Goal: Task Accomplishment & Management: Manage account settings

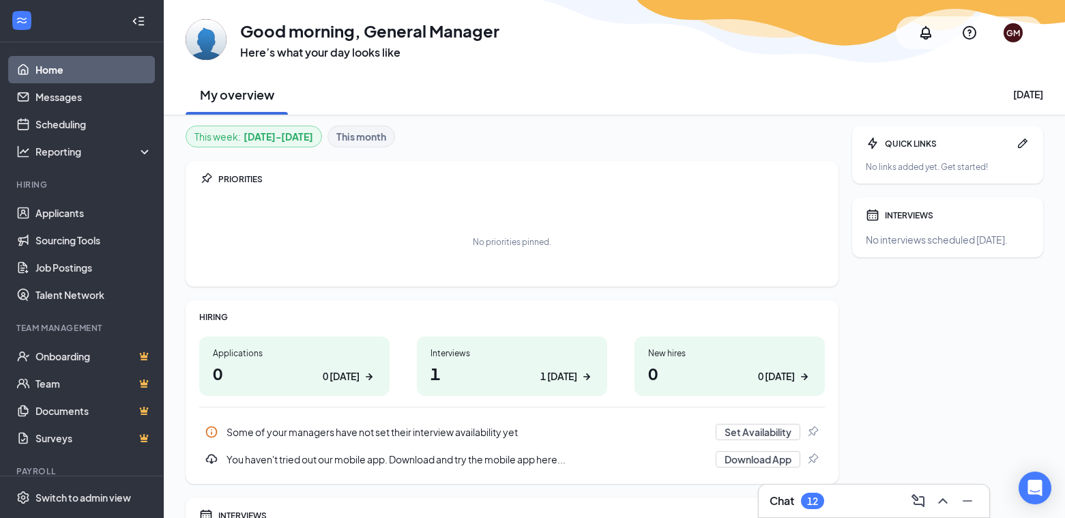
click at [447, 366] on h1 "1 1 today" at bounding box center [511, 372] width 163 height 23
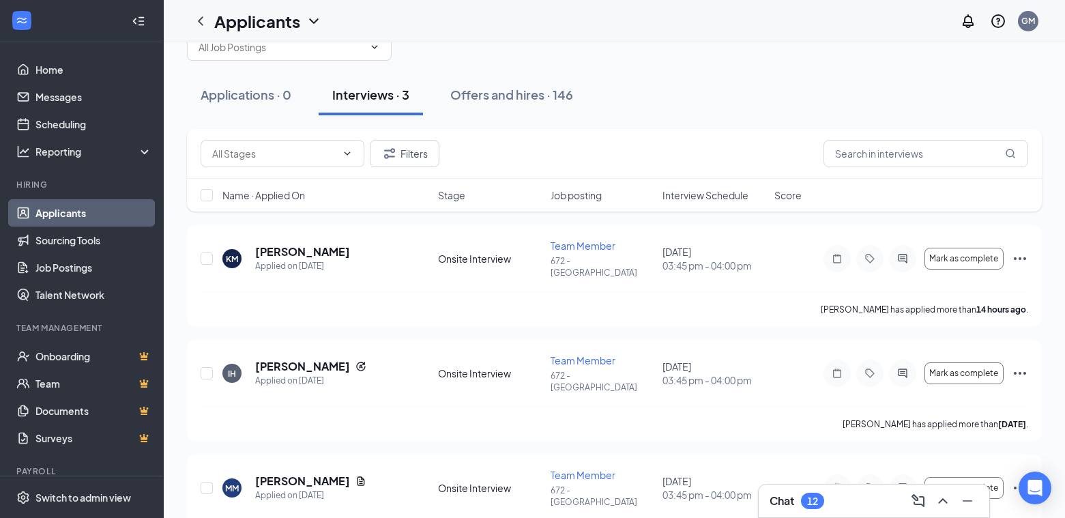
scroll to position [60, 0]
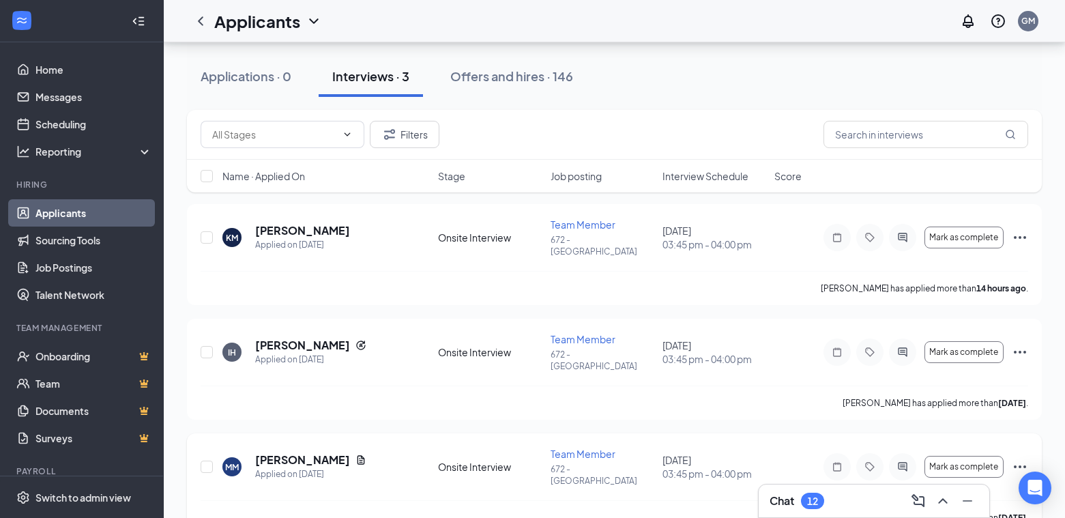
click at [1017, 458] on icon "Ellipses" at bounding box center [1019, 466] width 16 height 16
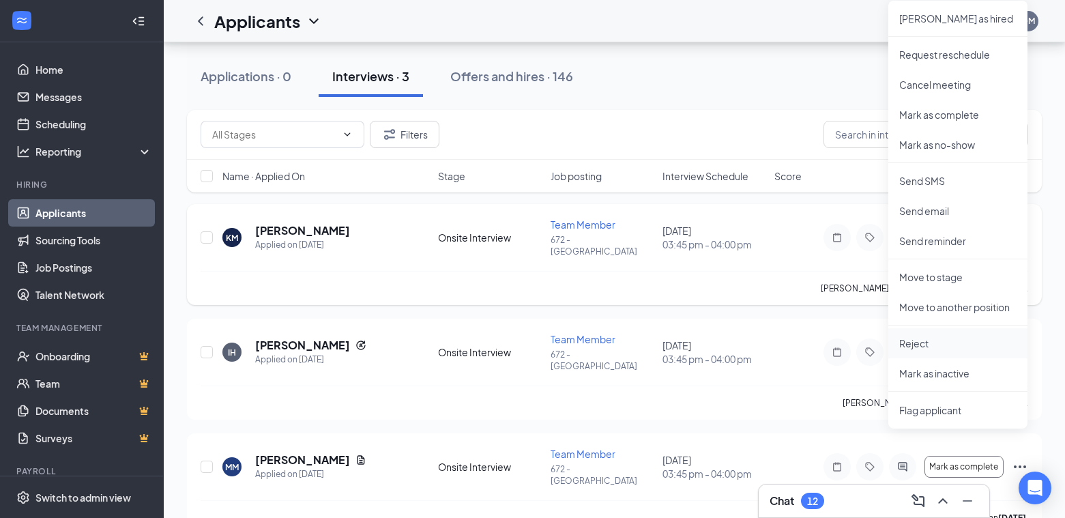
click at [928, 345] on p "Reject" at bounding box center [957, 343] width 117 height 14
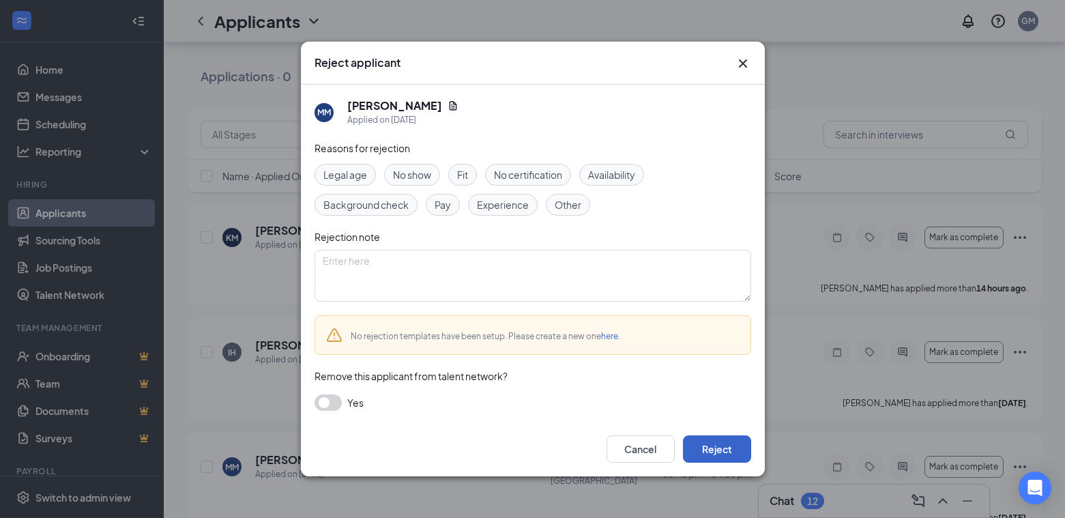
click at [705, 443] on button "Reject" at bounding box center [717, 448] width 68 height 27
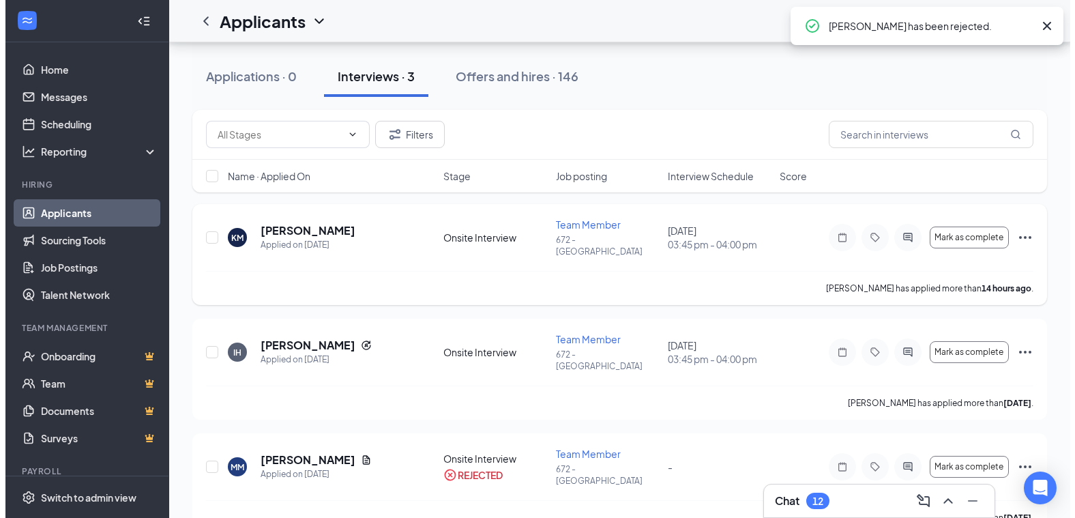
scroll to position [0, 0]
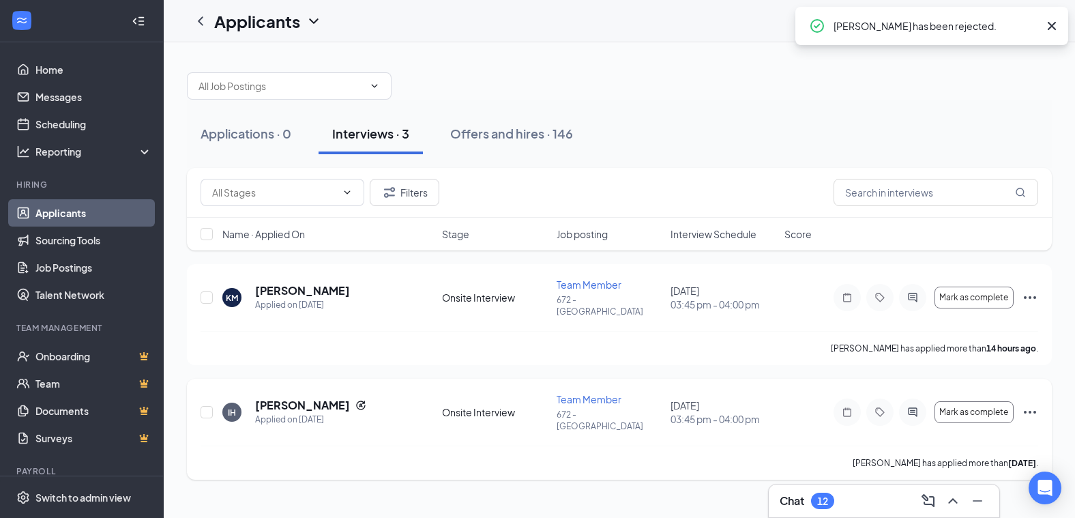
click at [1027, 404] on icon "Ellipses" at bounding box center [1030, 412] width 16 height 16
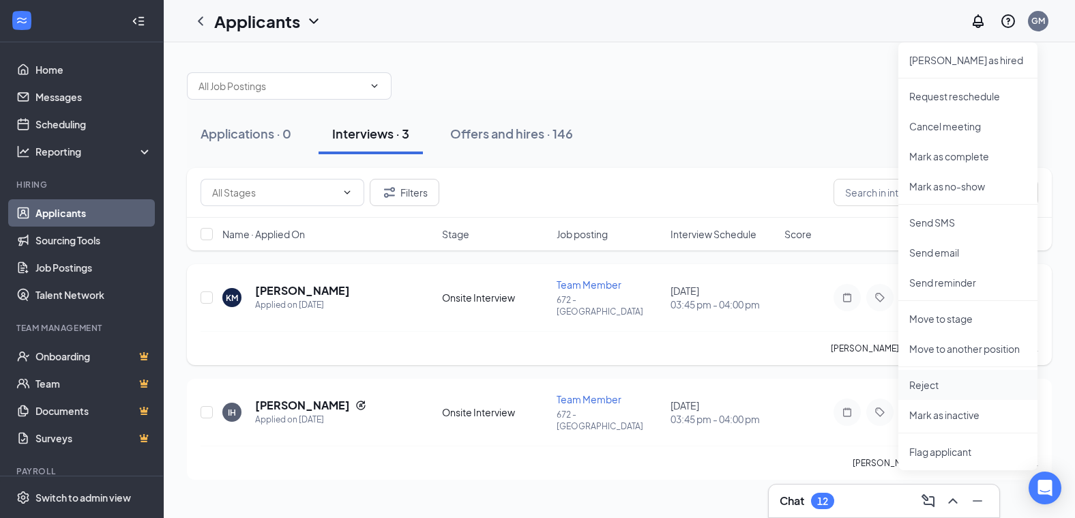
click at [946, 378] on p "Reject" at bounding box center [967, 385] width 117 height 14
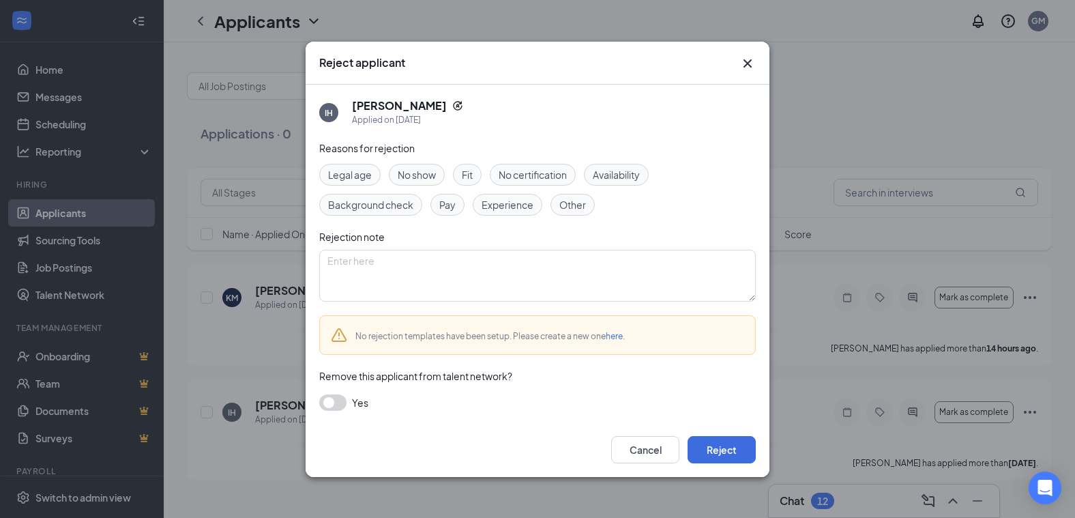
click at [925, 385] on div "Reject applicant IH [PERSON_NAME] Applied on [DATE] Reasons for rejection Legal…" at bounding box center [537, 259] width 1075 height 518
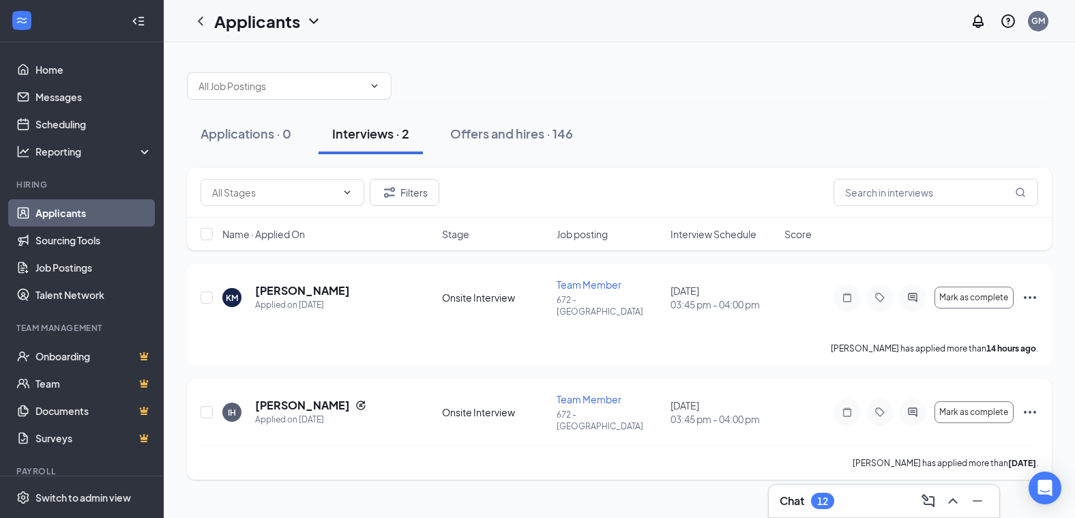
click at [1028, 404] on icon "Ellipses" at bounding box center [1030, 412] width 16 height 16
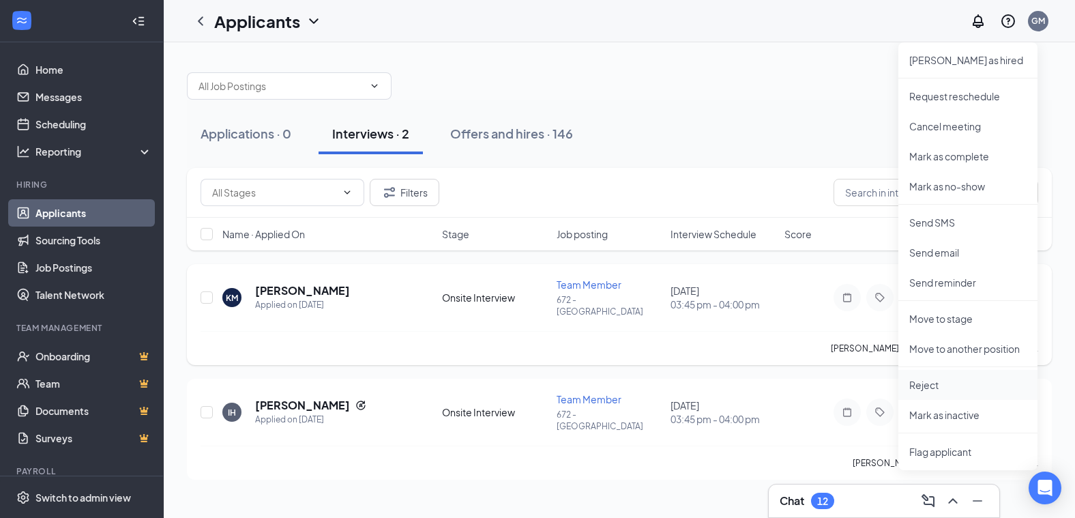
click at [931, 380] on p "Reject" at bounding box center [967, 385] width 117 height 14
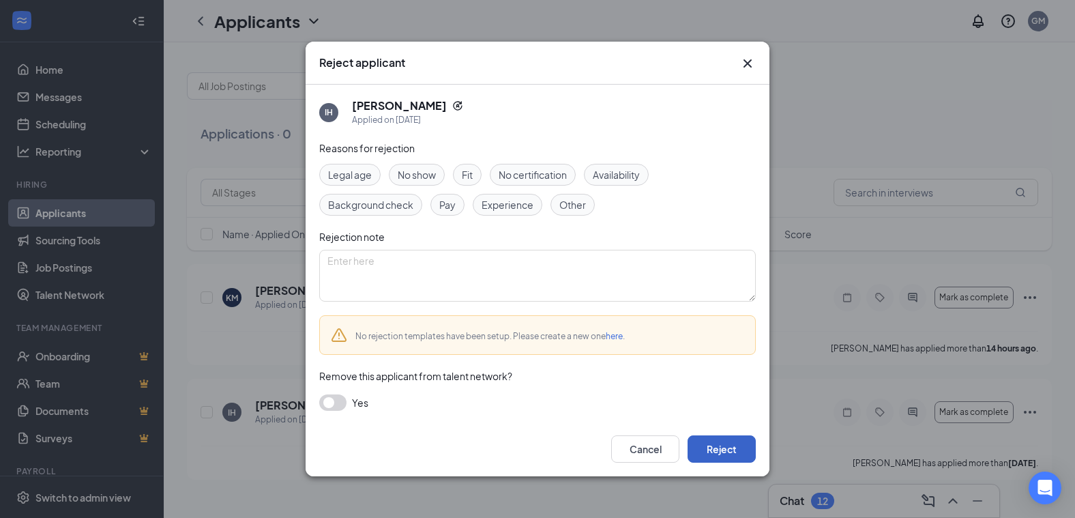
click at [713, 450] on button "Reject" at bounding box center [721, 448] width 68 height 27
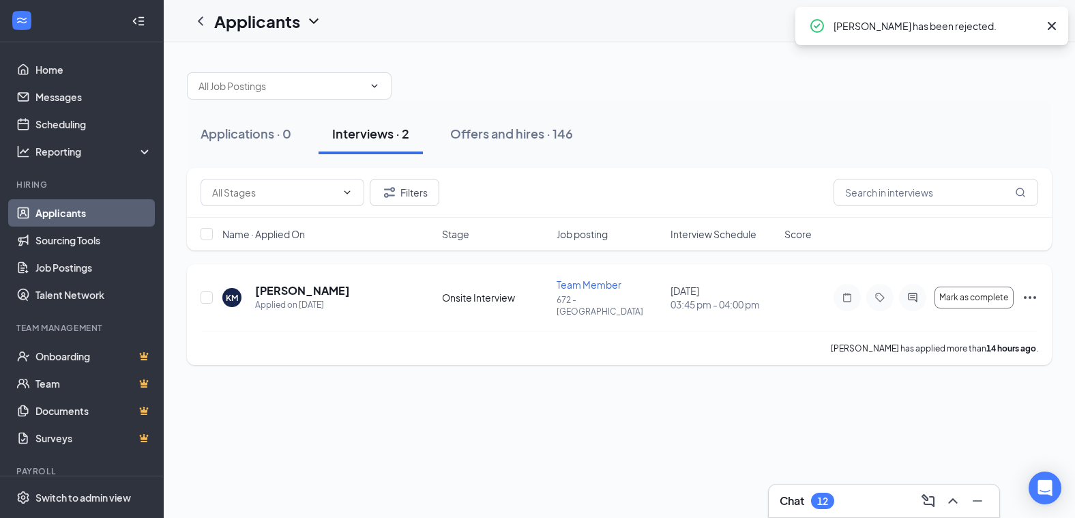
click at [1030, 293] on icon "Ellipses" at bounding box center [1030, 297] width 16 height 16
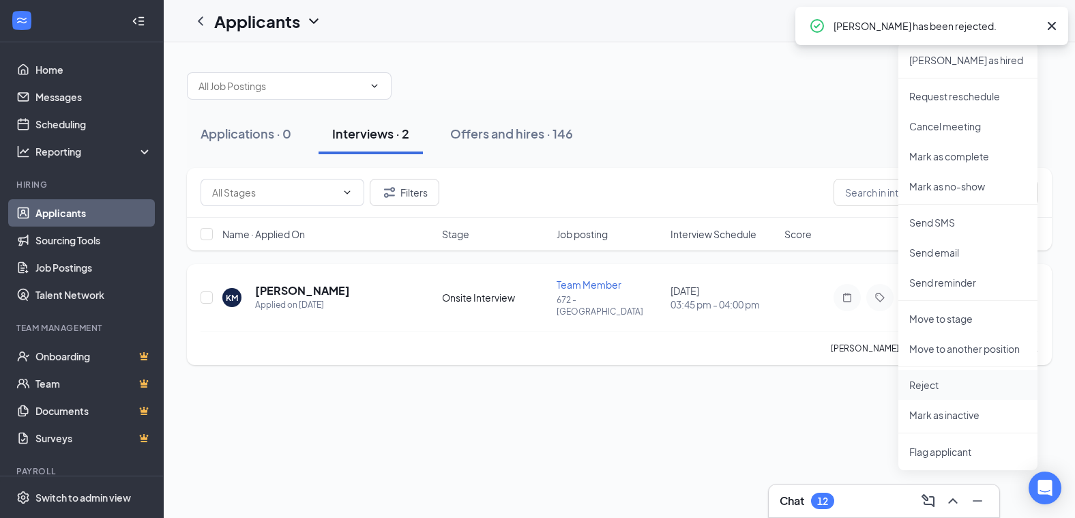
click at [919, 388] on p "Reject" at bounding box center [967, 385] width 117 height 14
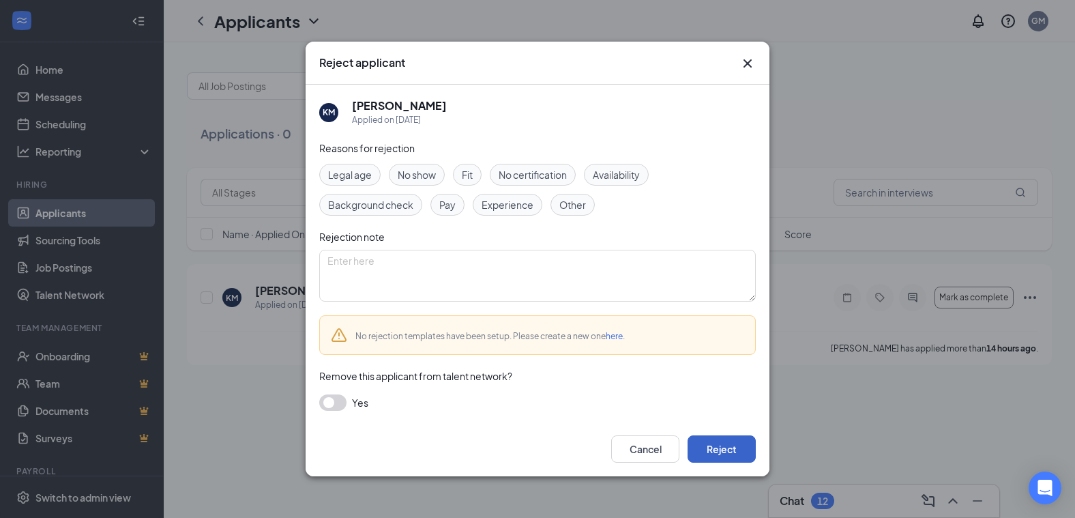
click at [723, 444] on button "Reject" at bounding box center [721, 448] width 68 height 27
